Goal: Check status: Check status

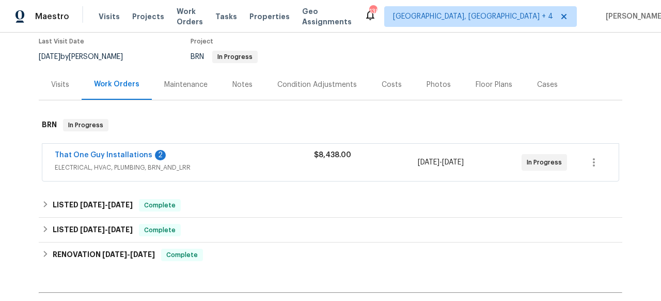
scroll to position [94, 0]
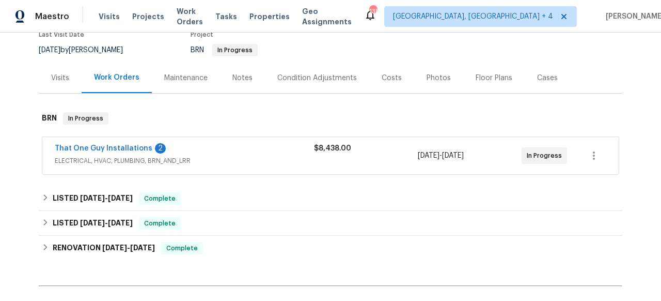
click at [110, 160] on span "ELECTRICAL, HVAC, PLUMBING, BRN_AND_LRR" at bounding box center [184, 160] width 259 height 10
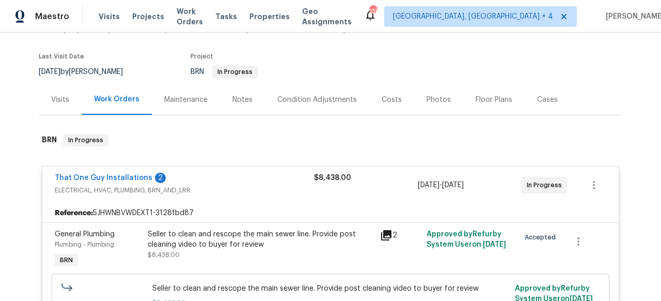
scroll to position [39, 0]
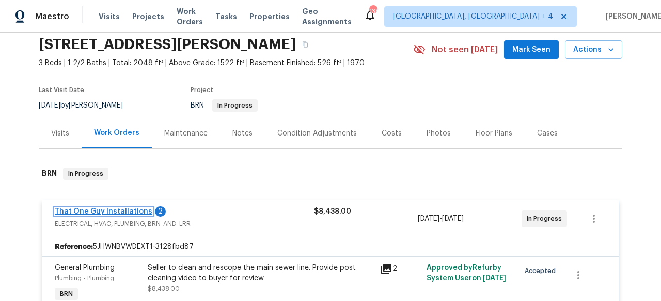
click at [121, 208] on link "That One Guy Installations" at bounding box center [104, 211] width 98 height 7
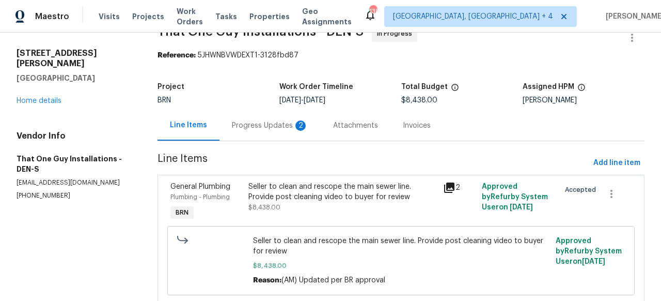
scroll to position [65, 0]
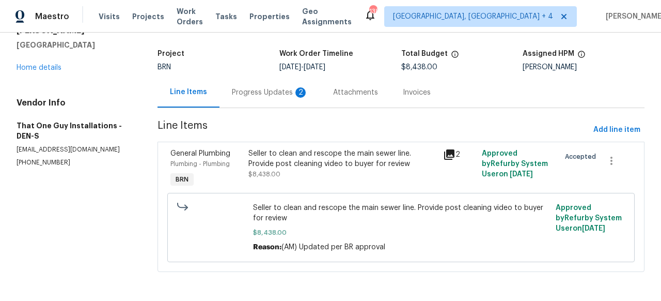
click at [325, 151] on div "Seller to clean and rescope the main sewer line. Provide post cleaning video to…" at bounding box center [342, 158] width 189 height 21
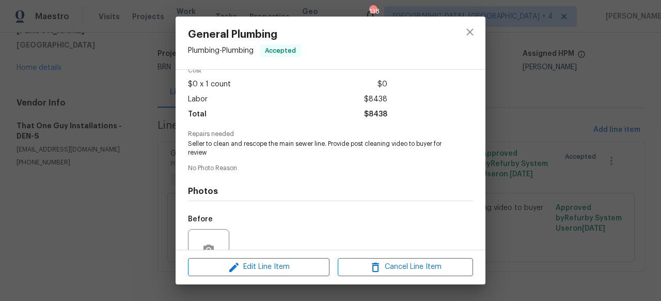
scroll to position [149, 0]
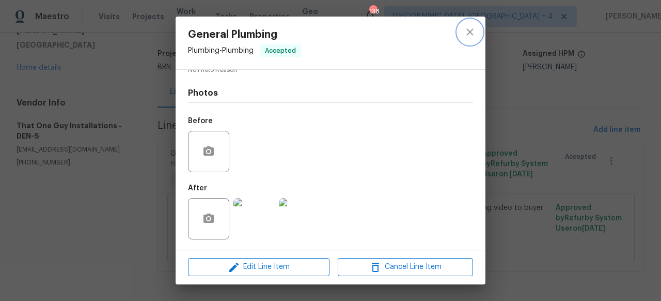
click at [472, 27] on icon "close" at bounding box center [470, 32] width 12 height 12
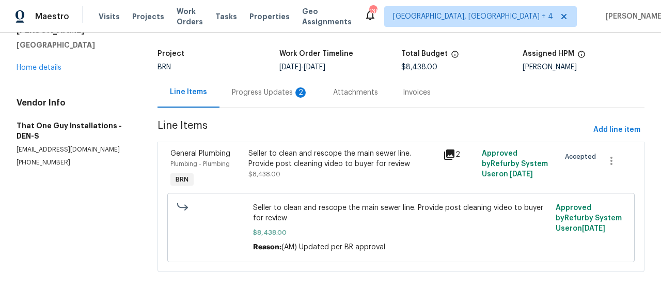
click at [253, 89] on div "Progress Updates 2" at bounding box center [270, 92] width 101 height 30
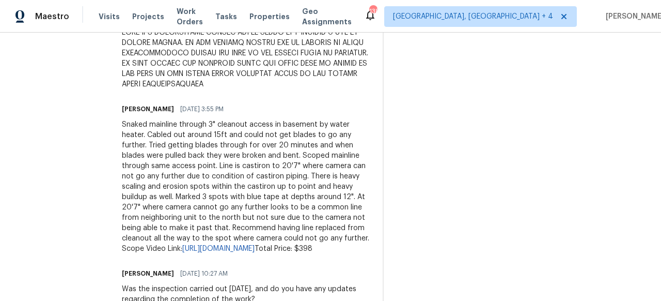
scroll to position [694, 0]
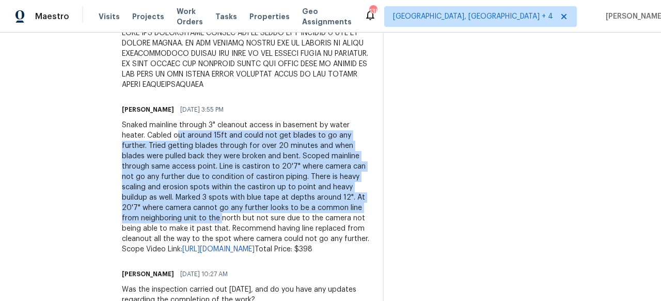
drag, startPoint x: 133, startPoint y: 138, endPoint x: 315, endPoint y: 208, distance: 194.7
click at [315, 208] on div "Snaked mainline through 3" cleanout access in basement by water heater. Cabled …" at bounding box center [246, 187] width 248 height 134
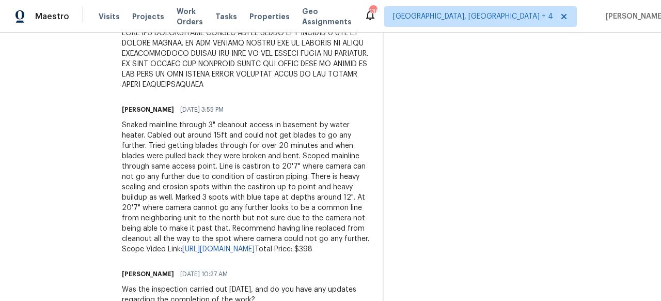
click at [308, 223] on div "Snaked mainline through 3" cleanout access in basement by water heater. Cabled …" at bounding box center [246, 187] width 248 height 134
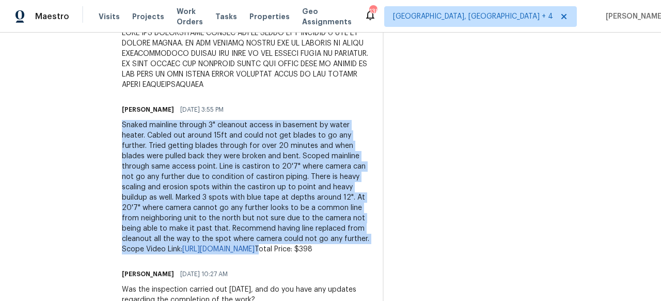
drag, startPoint x: 262, startPoint y: 249, endPoint x: 98, endPoint y: 128, distance: 204.3
copy div "Snaked mainline through 3" cleanout access in basement by water heater. Cabled …"
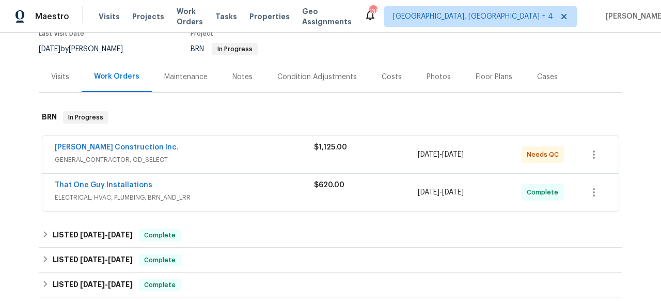
scroll to position [119, 0]
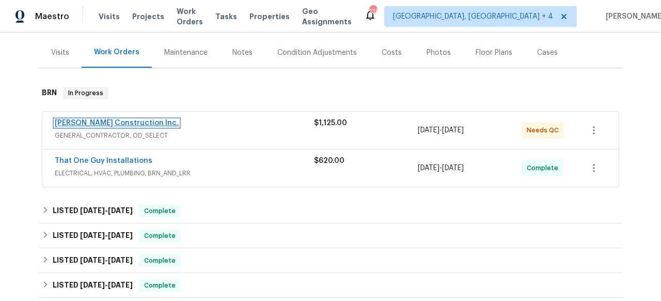
click at [107, 126] on link "[PERSON_NAME] Construction Inc." at bounding box center [117, 122] width 124 height 7
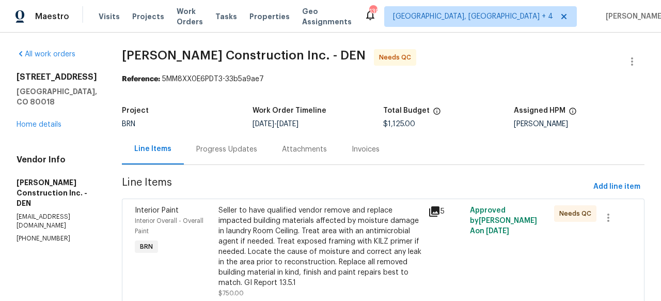
click at [378, 154] on div "Invoices" at bounding box center [365, 149] width 53 height 30
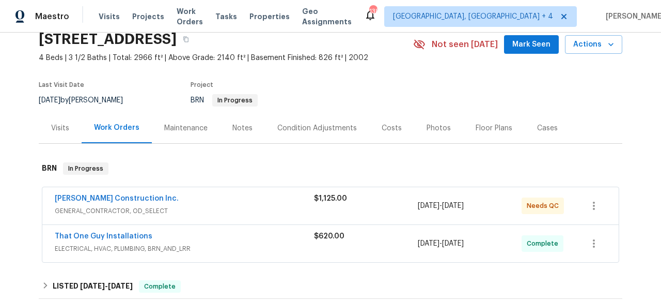
scroll to position [43, 0]
